Goal: Transaction & Acquisition: Subscribe to service/newsletter

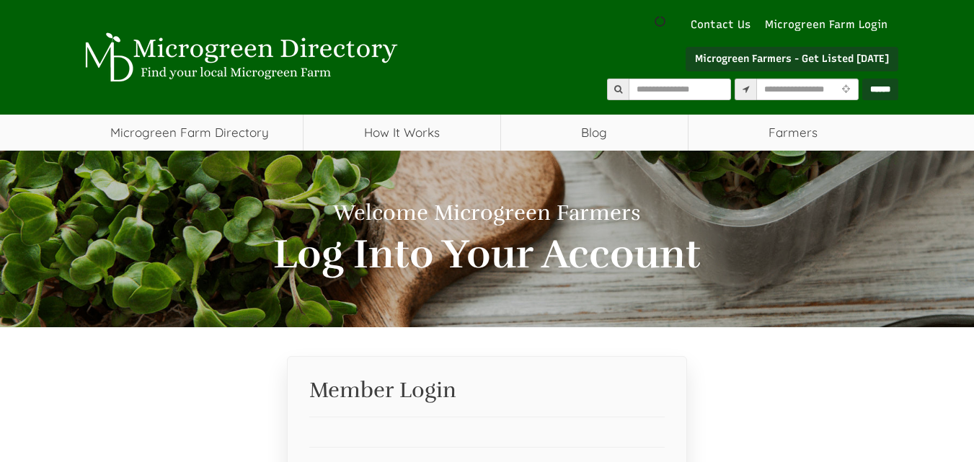
click at [818, 65] on link "Microgreen Farmers - Get Listed [DATE]" at bounding box center [791, 59] width 213 height 25
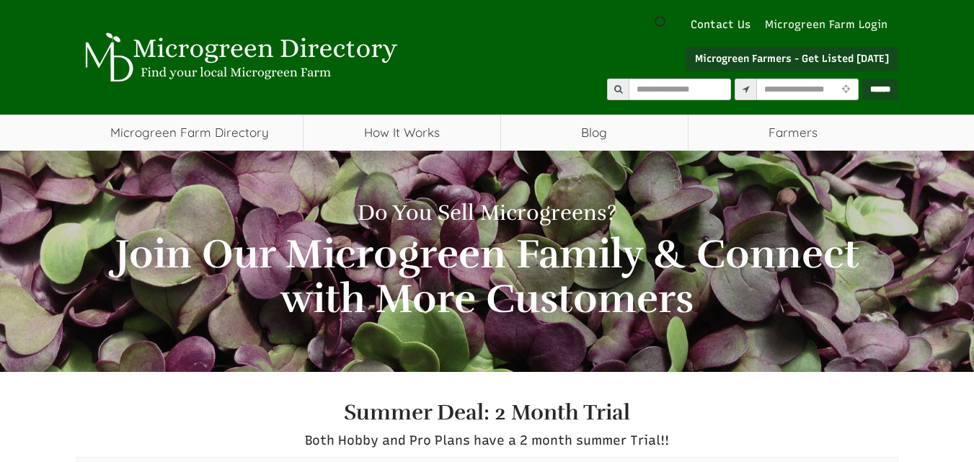
click at [837, 22] on link "Microgreen Farm Login" at bounding box center [830, 24] width 130 height 15
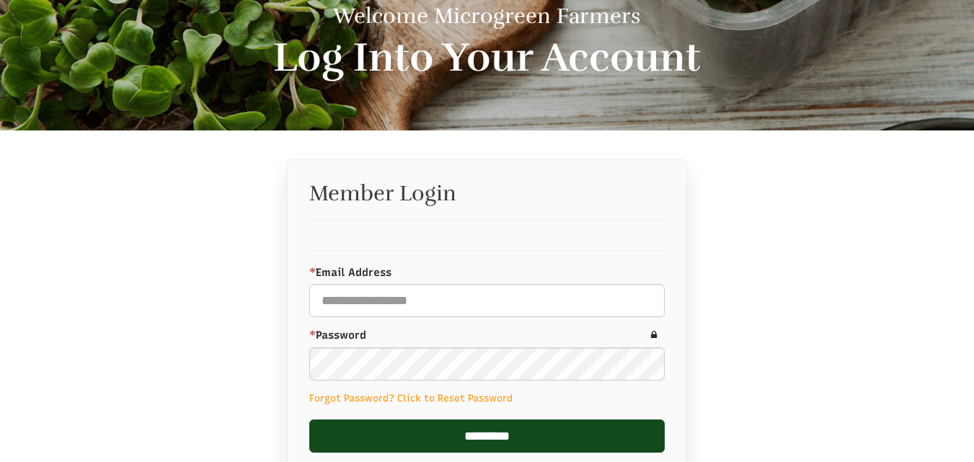
scroll to position [208, 0]
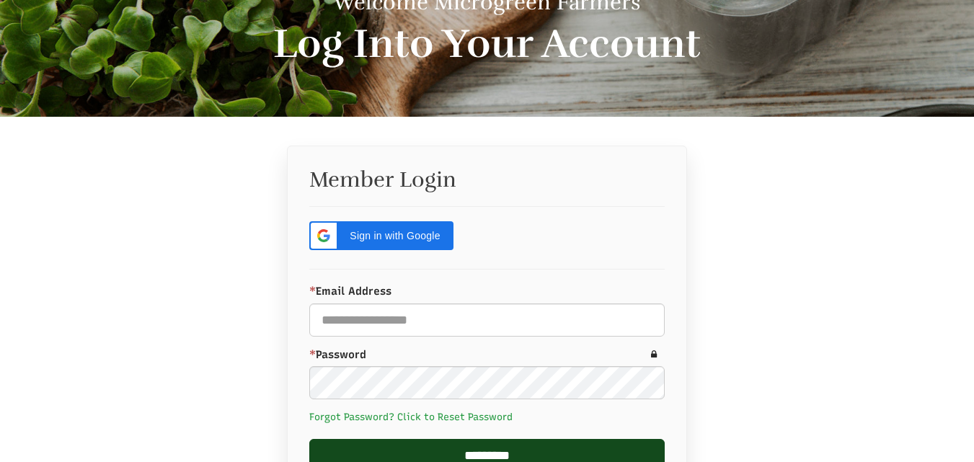
select select "Language Translate Widget"
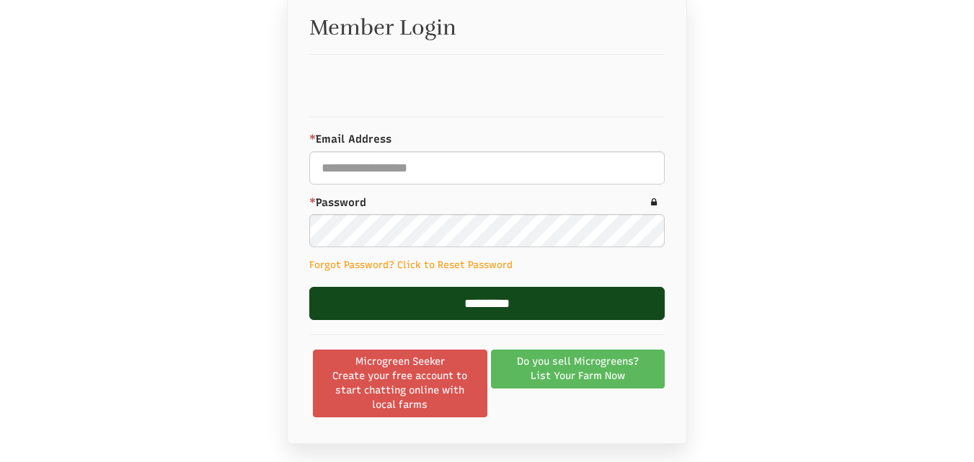
scroll to position [364, 0]
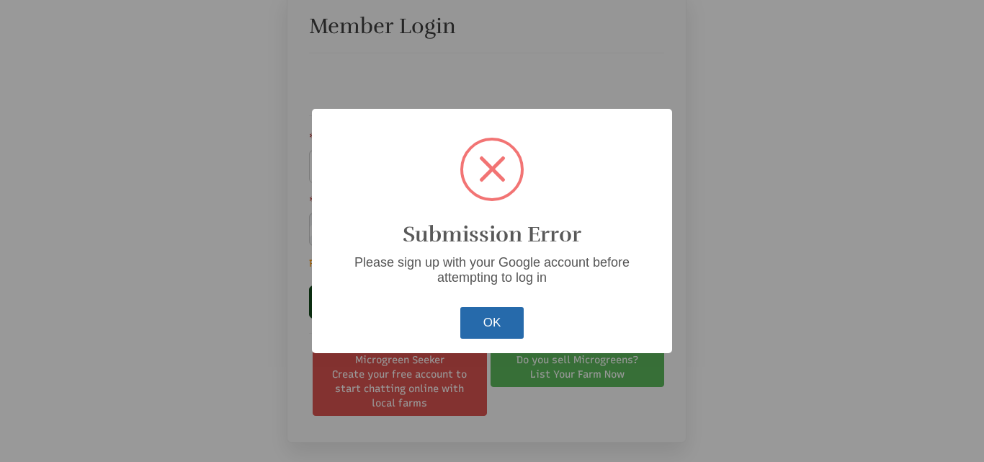
click at [486, 329] on button "OK" at bounding box center [492, 323] width 64 height 32
click at [455, 167] on div "? ! i Submission Error Please sign up with your Google account before attemptin…" at bounding box center [492, 231] width 360 height 244
click at [484, 311] on button "OK" at bounding box center [492, 323] width 64 height 32
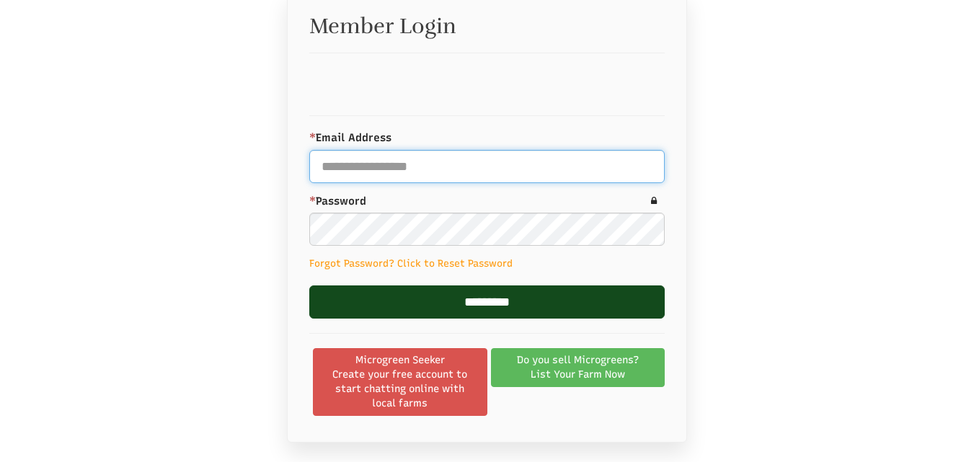
click at [422, 169] on input "* Email Address" at bounding box center [486, 166] width 355 height 33
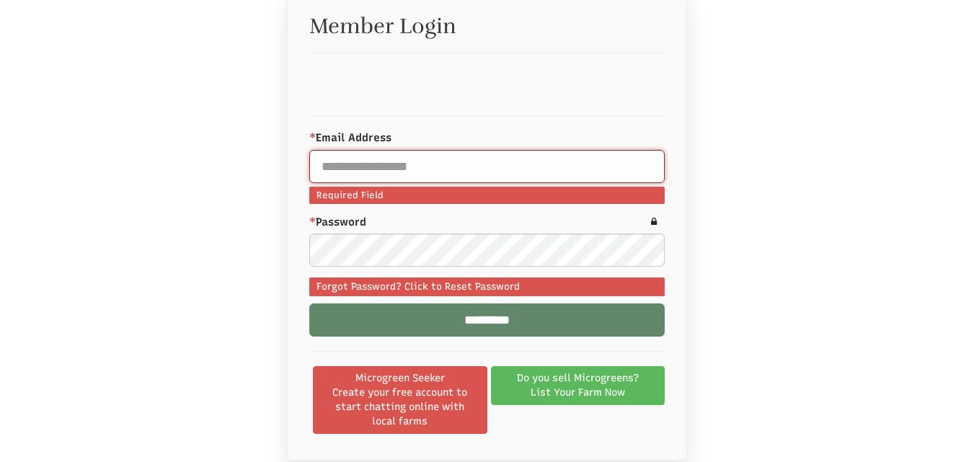
click at [445, 159] on input "* Email Address" at bounding box center [486, 166] width 355 height 33
click at [456, 173] on input "* Email Address" at bounding box center [486, 166] width 355 height 33
click at [453, 158] on input "* Email Address" at bounding box center [486, 166] width 355 height 33
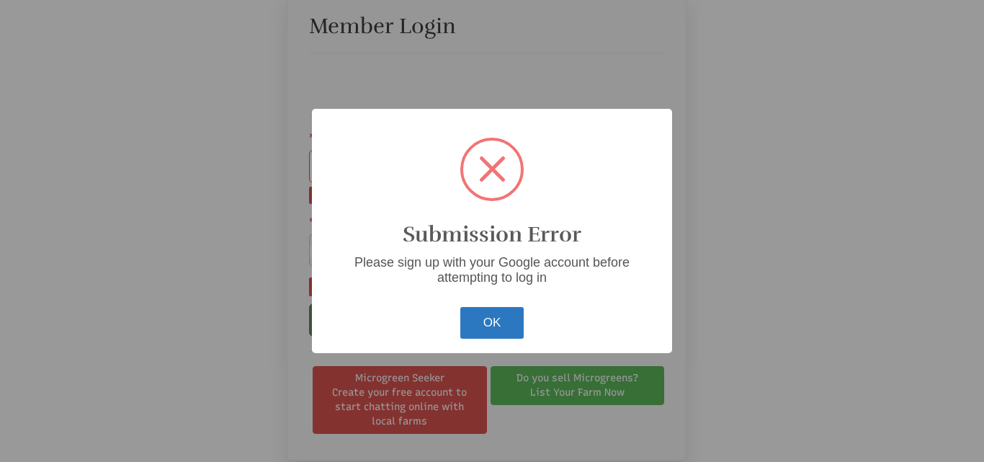
click at [476, 317] on button "OK" at bounding box center [492, 323] width 64 height 32
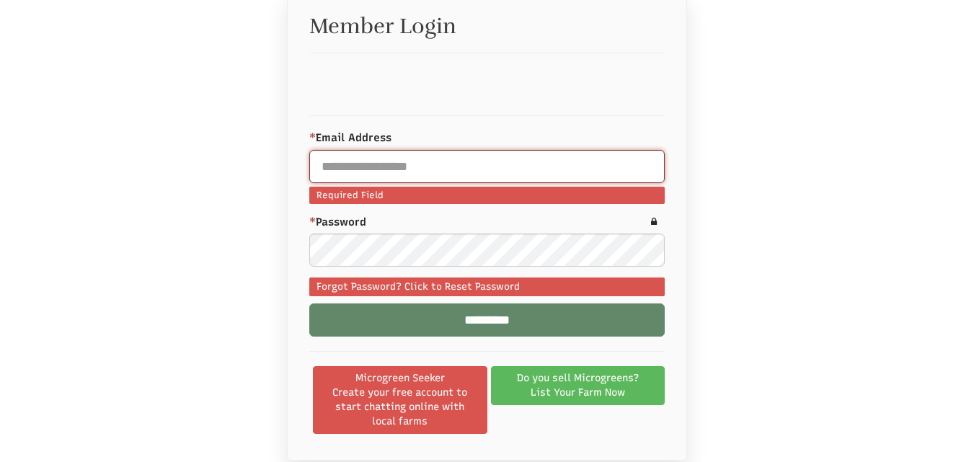
click at [556, 171] on input "* Email Address" at bounding box center [486, 166] width 355 height 33
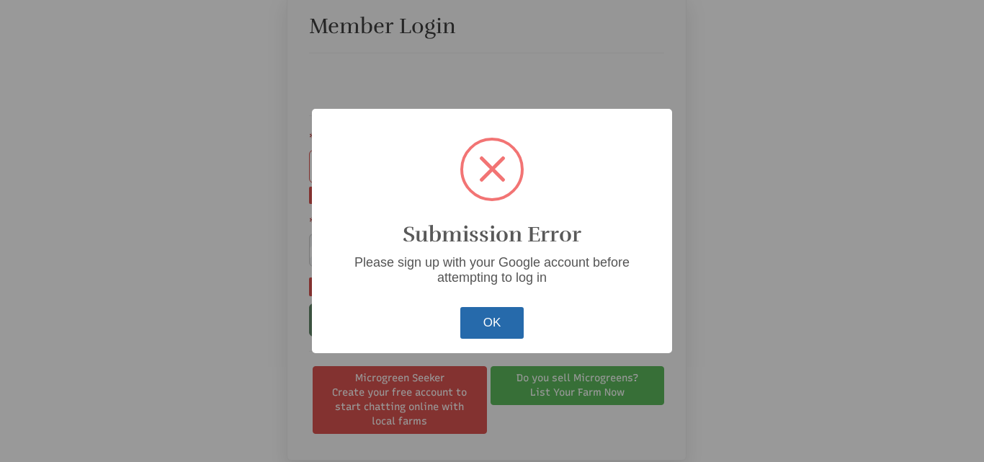
click at [466, 318] on button "OK" at bounding box center [492, 323] width 64 height 32
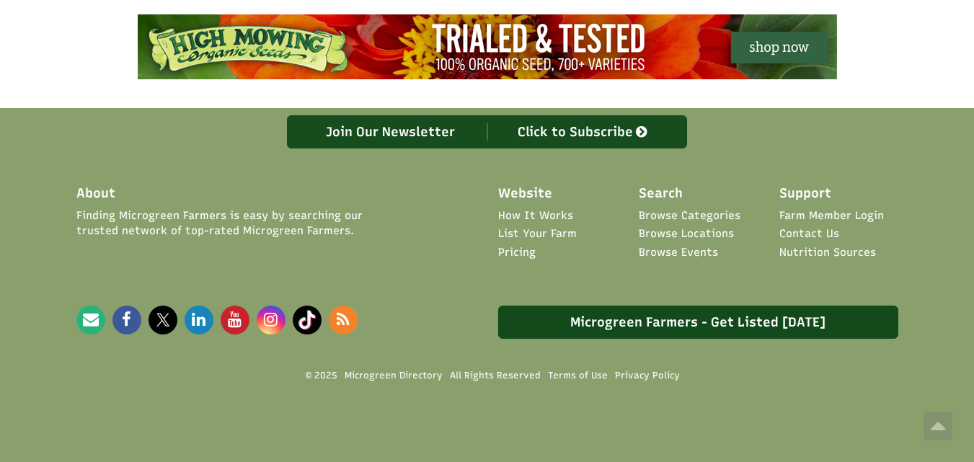
scroll to position [0, 0]
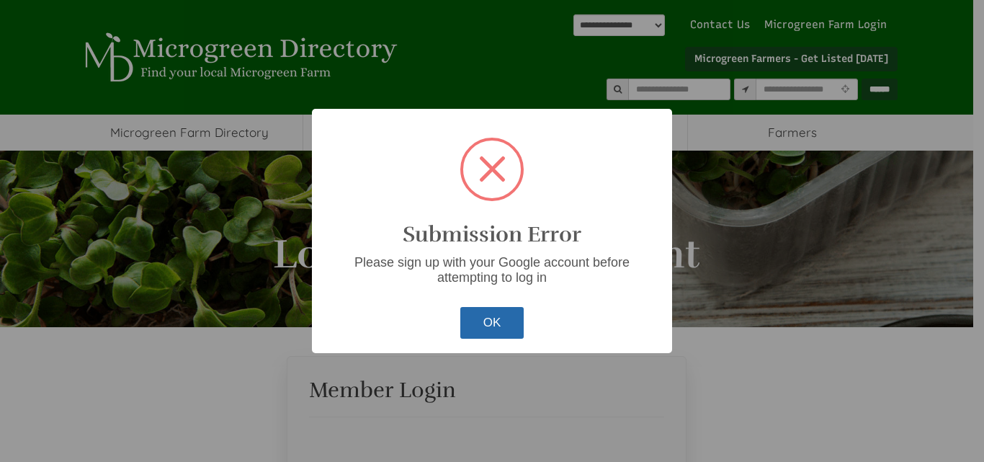
click at [474, 317] on button "OK" at bounding box center [492, 323] width 64 height 32
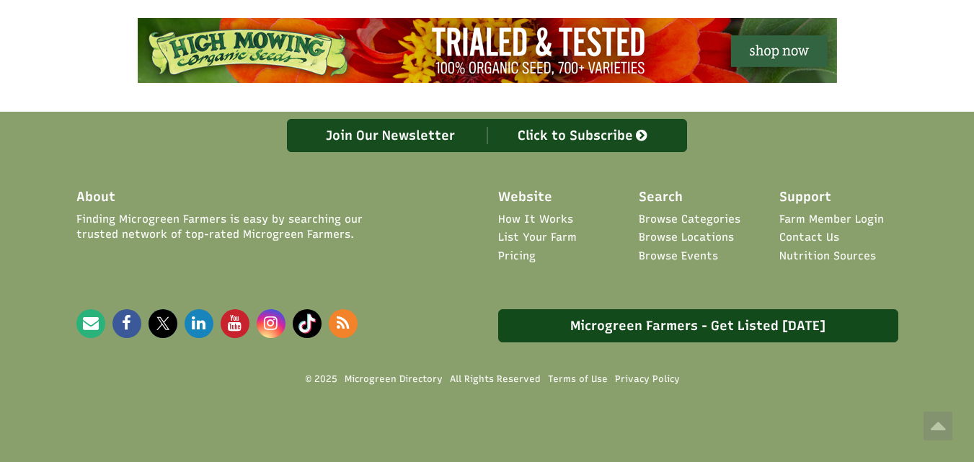
scroll to position [884, 0]
